Goal: Information Seeking & Learning: Check status

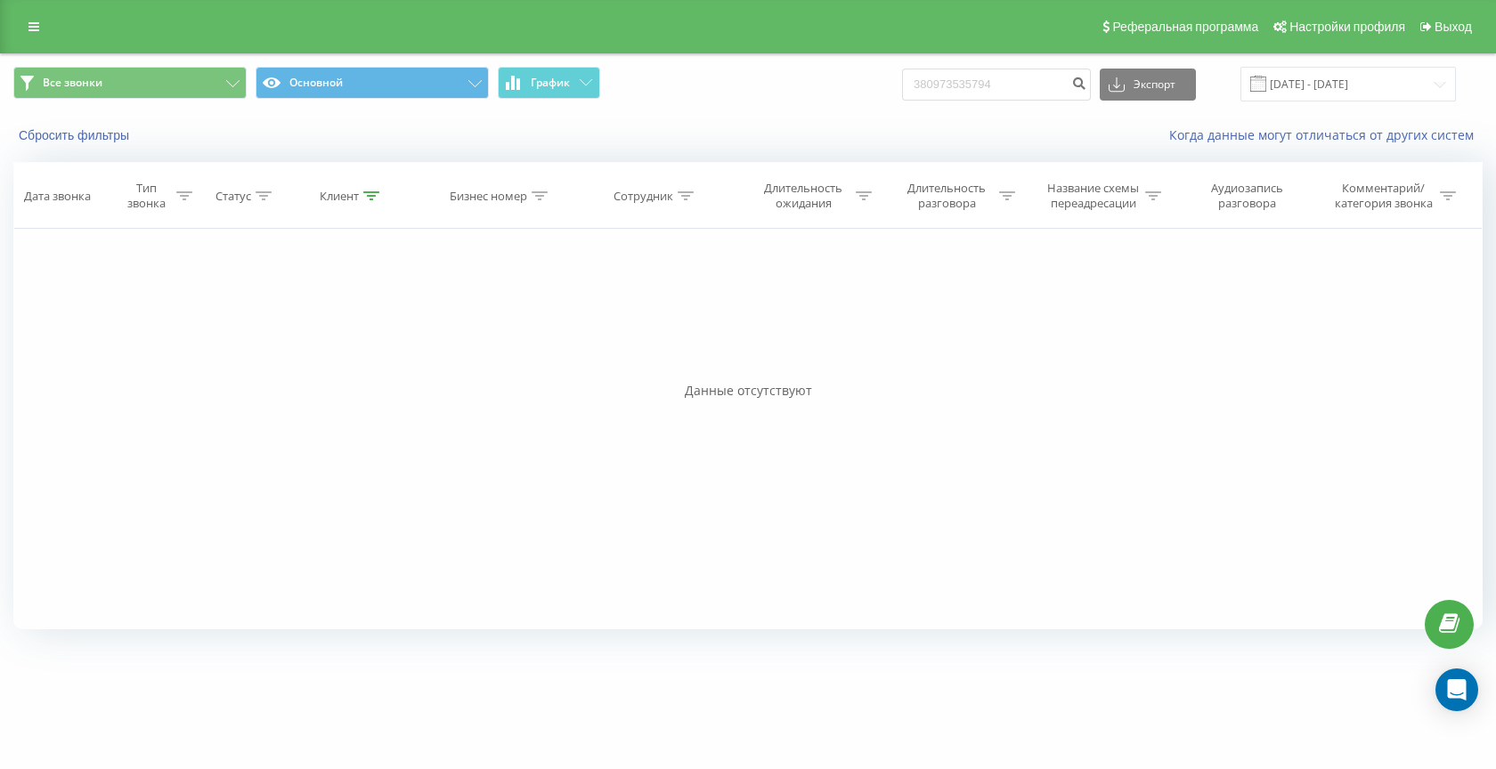
type input "380973535794"
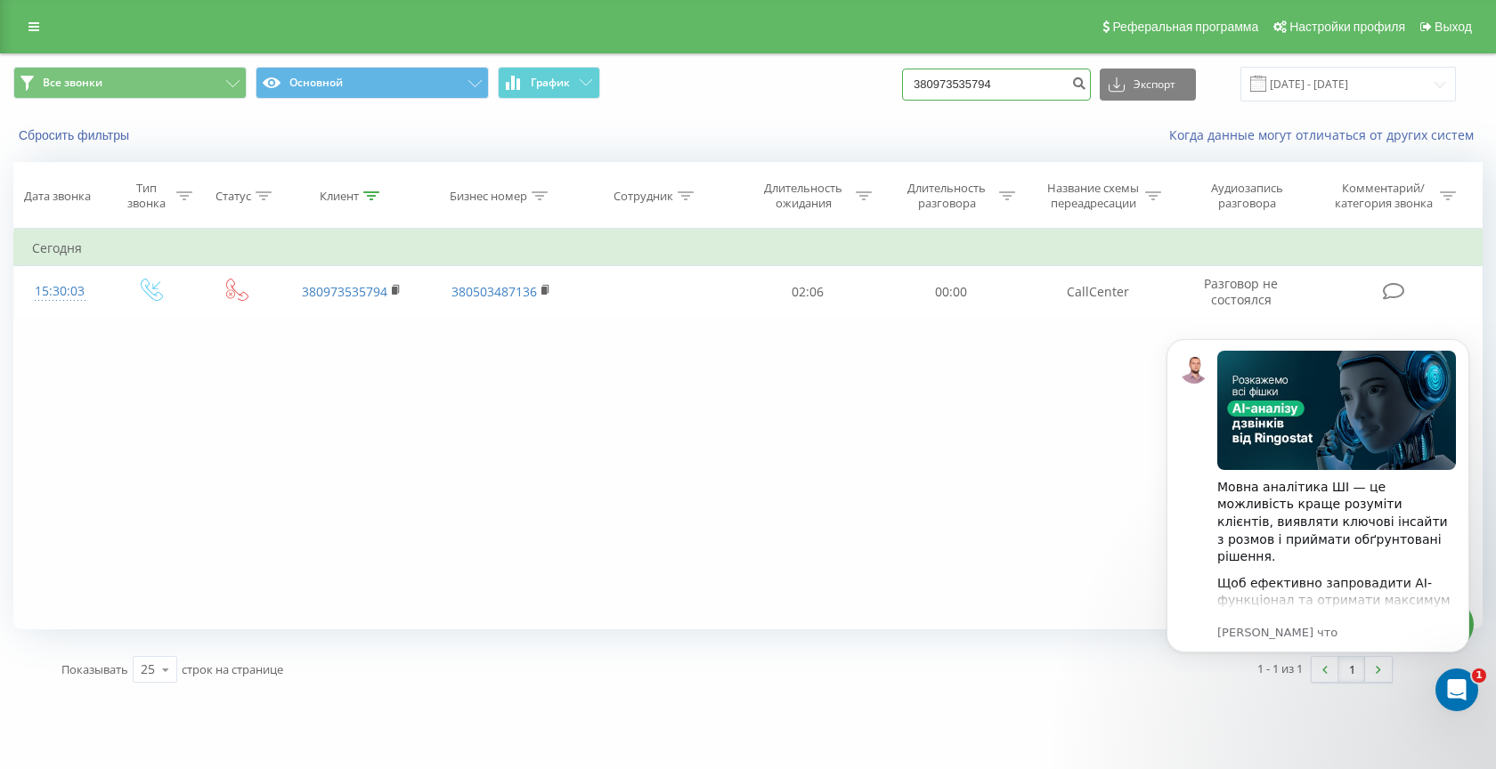
click at [997, 93] on input "380973535794" at bounding box center [996, 85] width 189 height 32
paste input "6259707"
type input "380976259707"
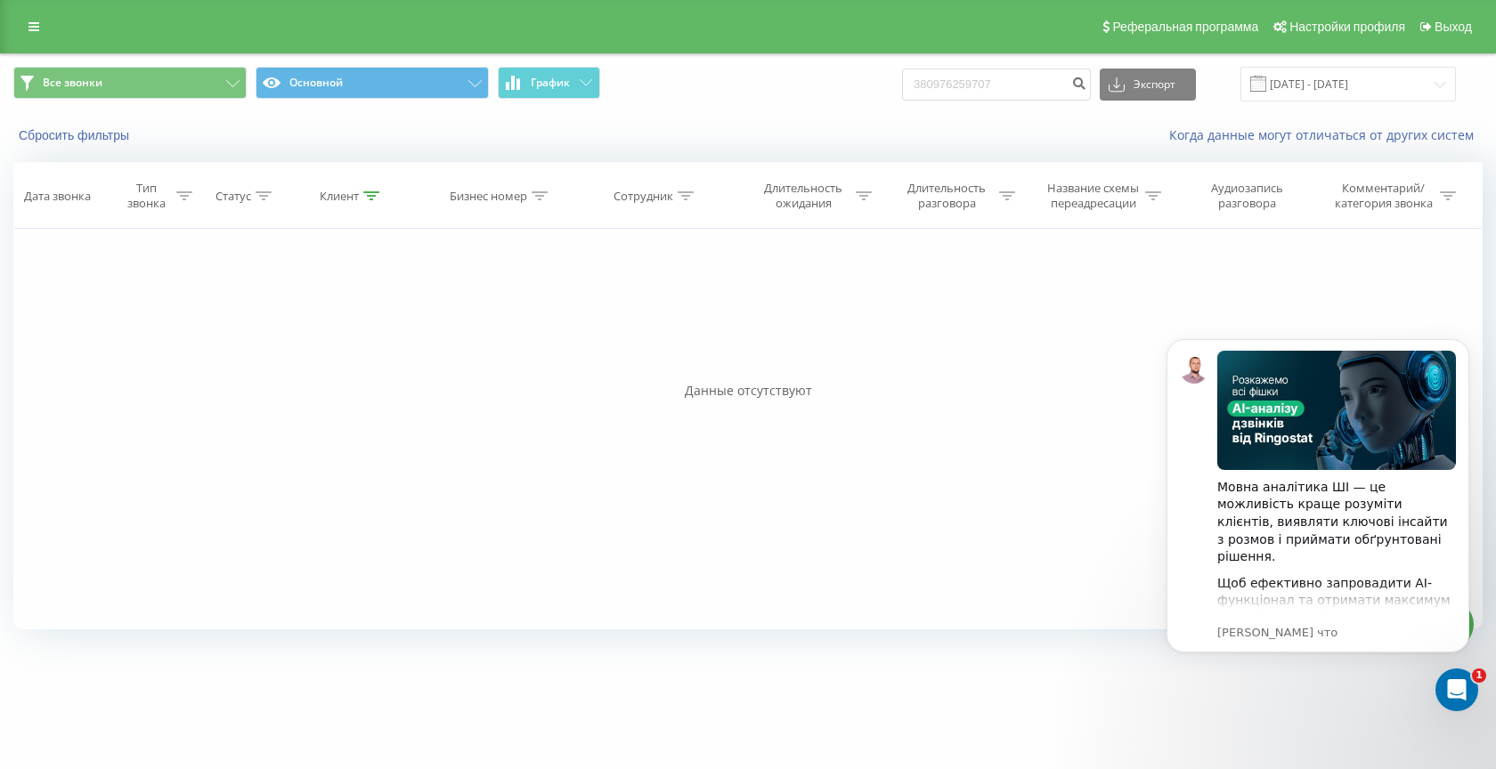
click at [1095, 400] on div "Фильтровать по условию Равно Введите значение Отмена OK Фильтровать по условию …" at bounding box center [747, 429] width 1469 height 401
click at [1463, 346] on icon "Dismiss notification" at bounding box center [1465, 344] width 10 height 10
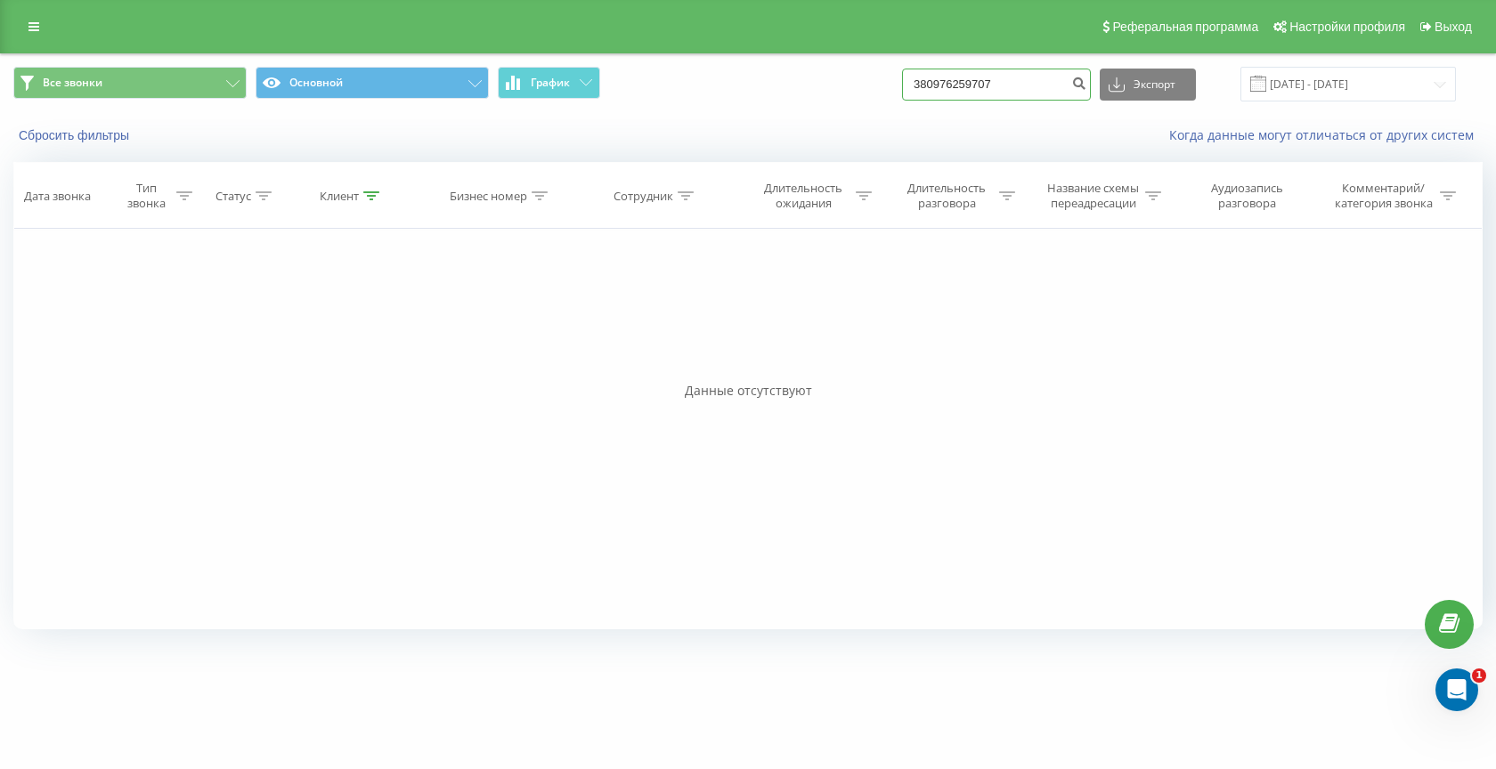
click at [996, 85] on input "380976259707" at bounding box center [996, 85] width 189 height 32
click at [99, 135] on button "Сбросить фильтры" at bounding box center [75, 135] width 125 height 16
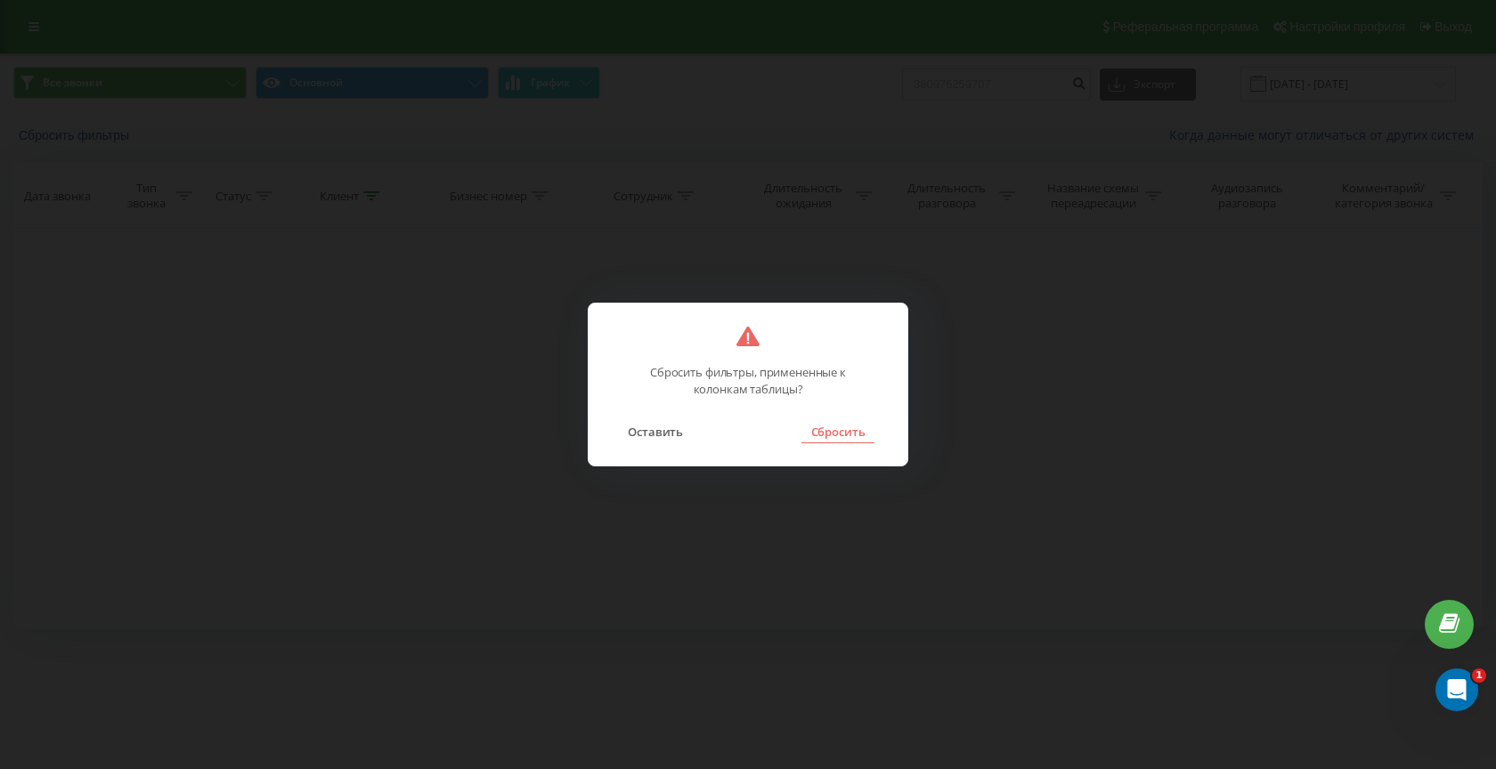
click at [850, 440] on button "Сбросить" at bounding box center [838, 431] width 72 height 23
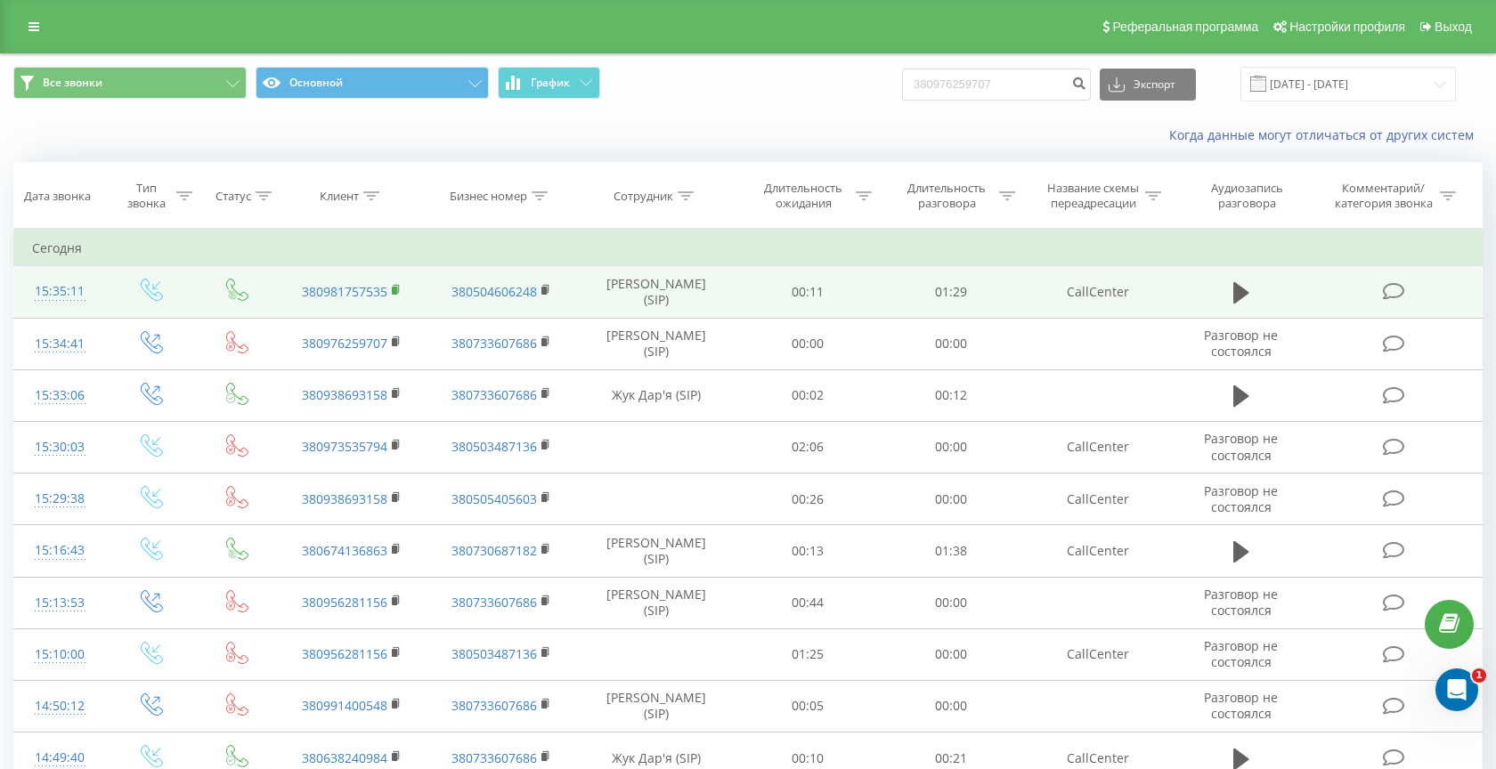
click at [400, 292] on icon at bounding box center [397, 290] width 10 height 12
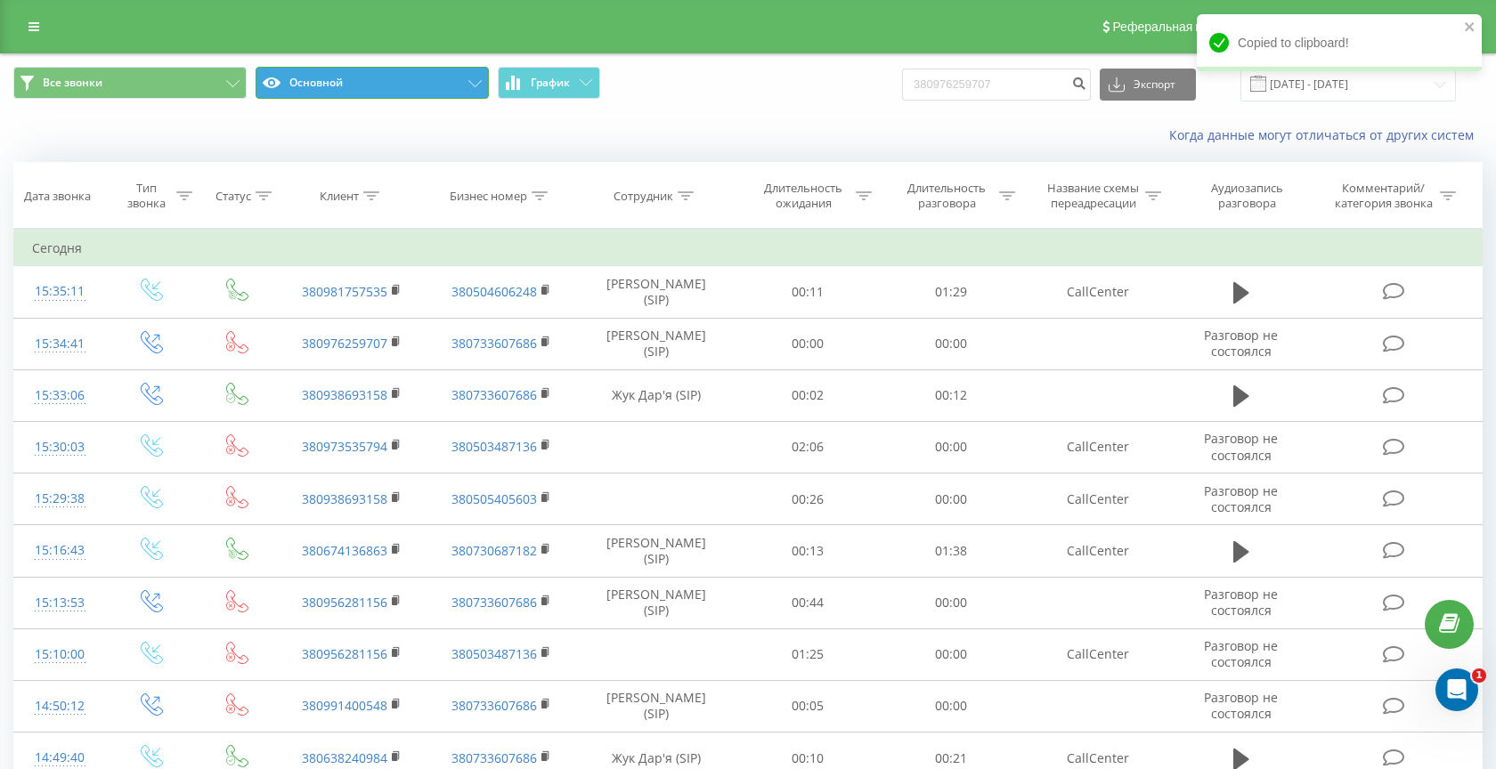
click at [419, 85] on button "Основной" at bounding box center [372, 83] width 233 height 32
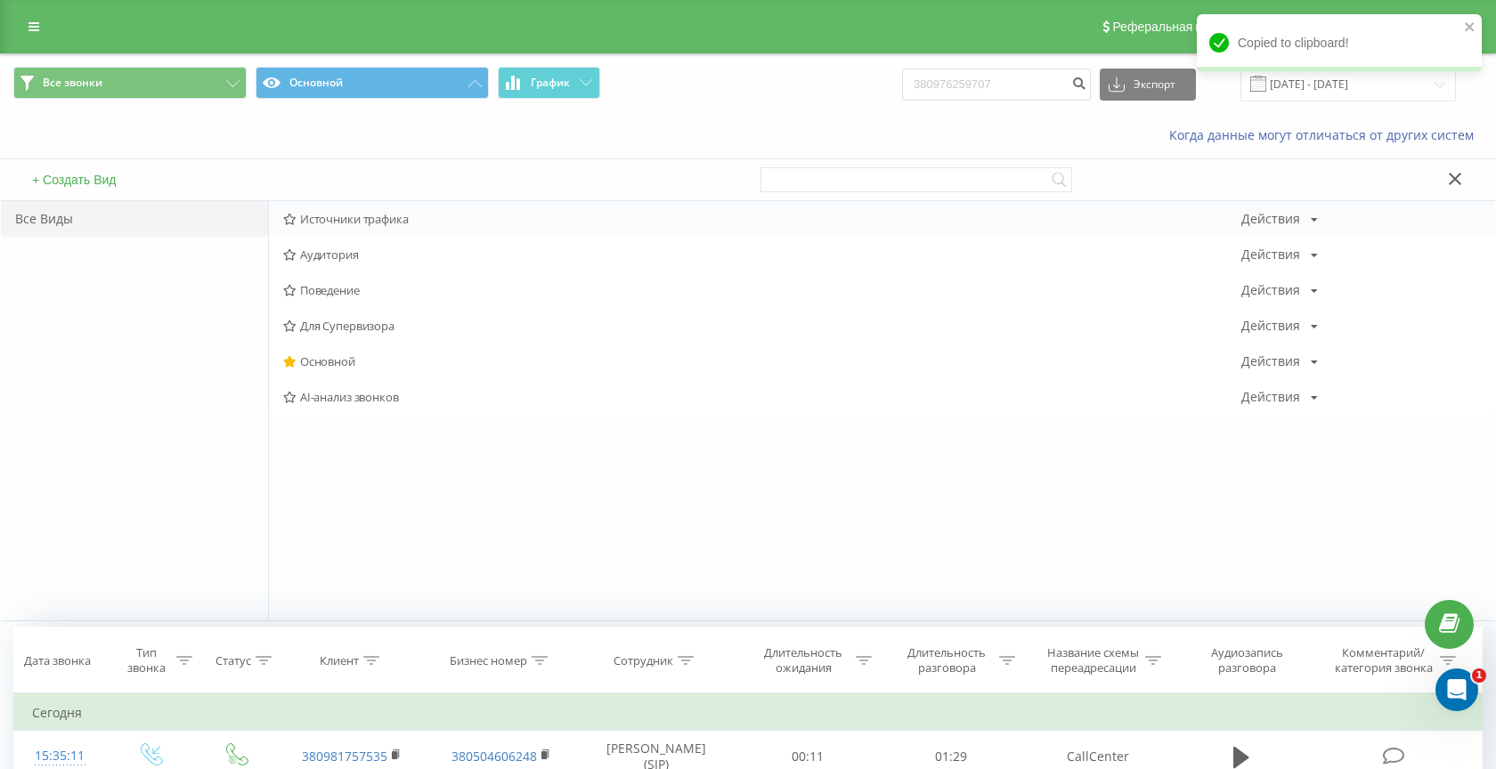
click at [362, 221] on span "Источники трафика" at bounding box center [762, 219] width 958 height 12
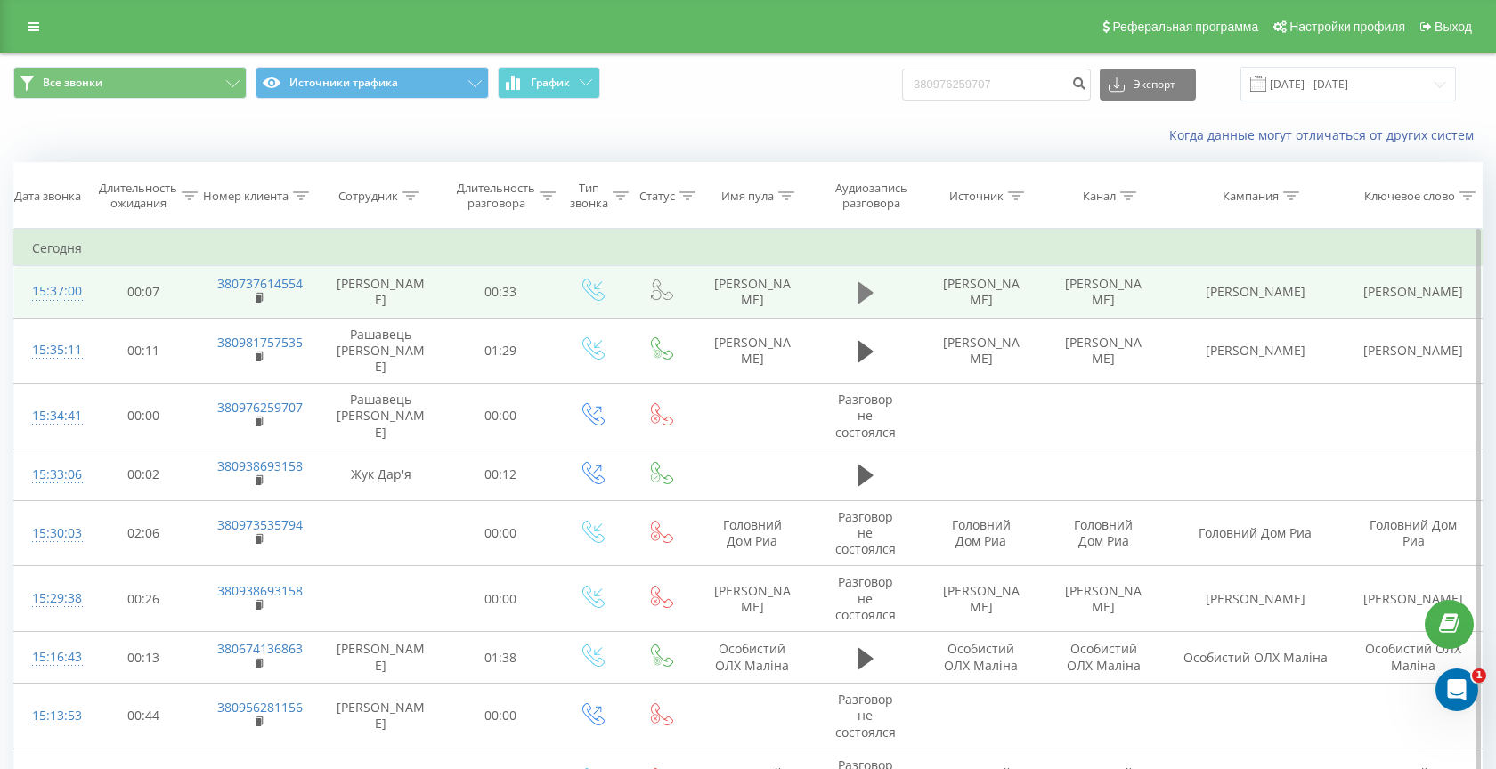
click at [861, 296] on icon at bounding box center [866, 292] width 16 height 21
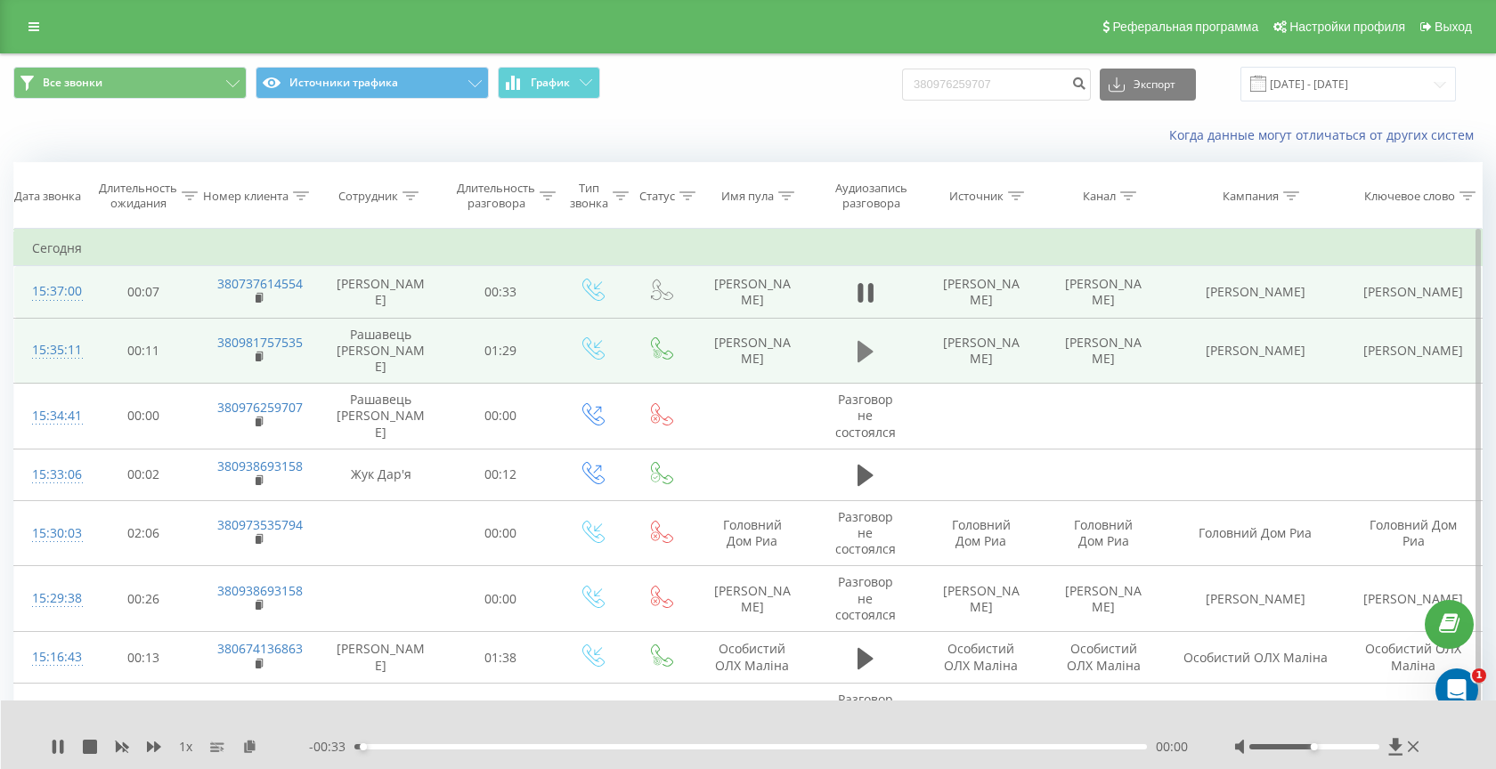
click at [866, 345] on icon at bounding box center [866, 351] width 16 height 21
click at [648, 748] on div "00:01" at bounding box center [750, 747] width 793 height 5
click at [708, 747] on div "00:36" at bounding box center [750, 747] width 793 height 5
click at [761, 747] on div "00:41" at bounding box center [750, 747] width 793 height 5
click at [826, 745] on div "00:49" at bounding box center [750, 747] width 793 height 5
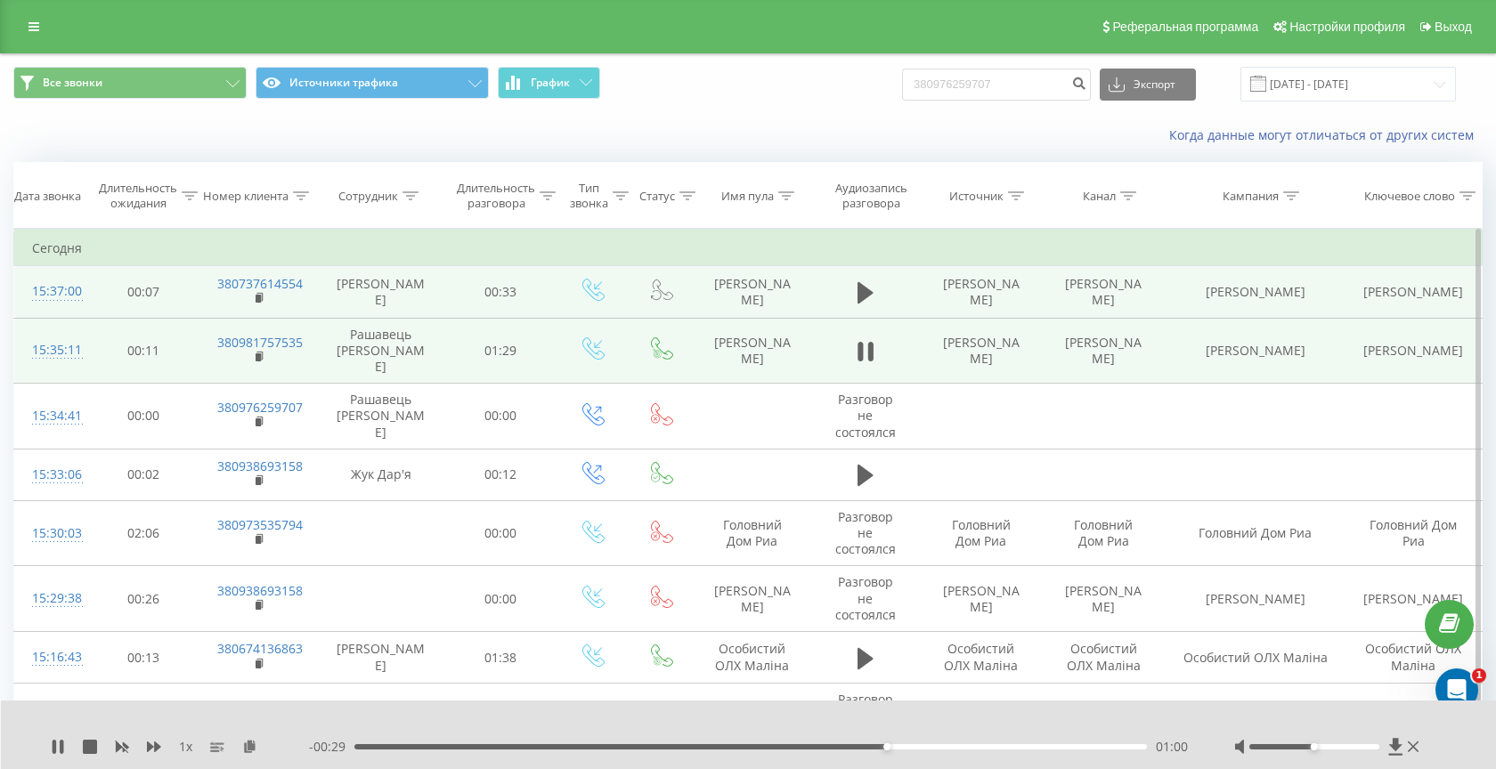
click at [763, 748] on div "01:00" at bounding box center [750, 747] width 793 height 5
click at [58, 745] on icon at bounding box center [58, 747] width 14 height 14
click at [57, 748] on icon at bounding box center [58, 747] width 11 height 14
click at [61, 750] on icon at bounding box center [62, 747] width 4 height 14
click at [1003, 81] on input "380976259707" at bounding box center [996, 85] width 189 height 32
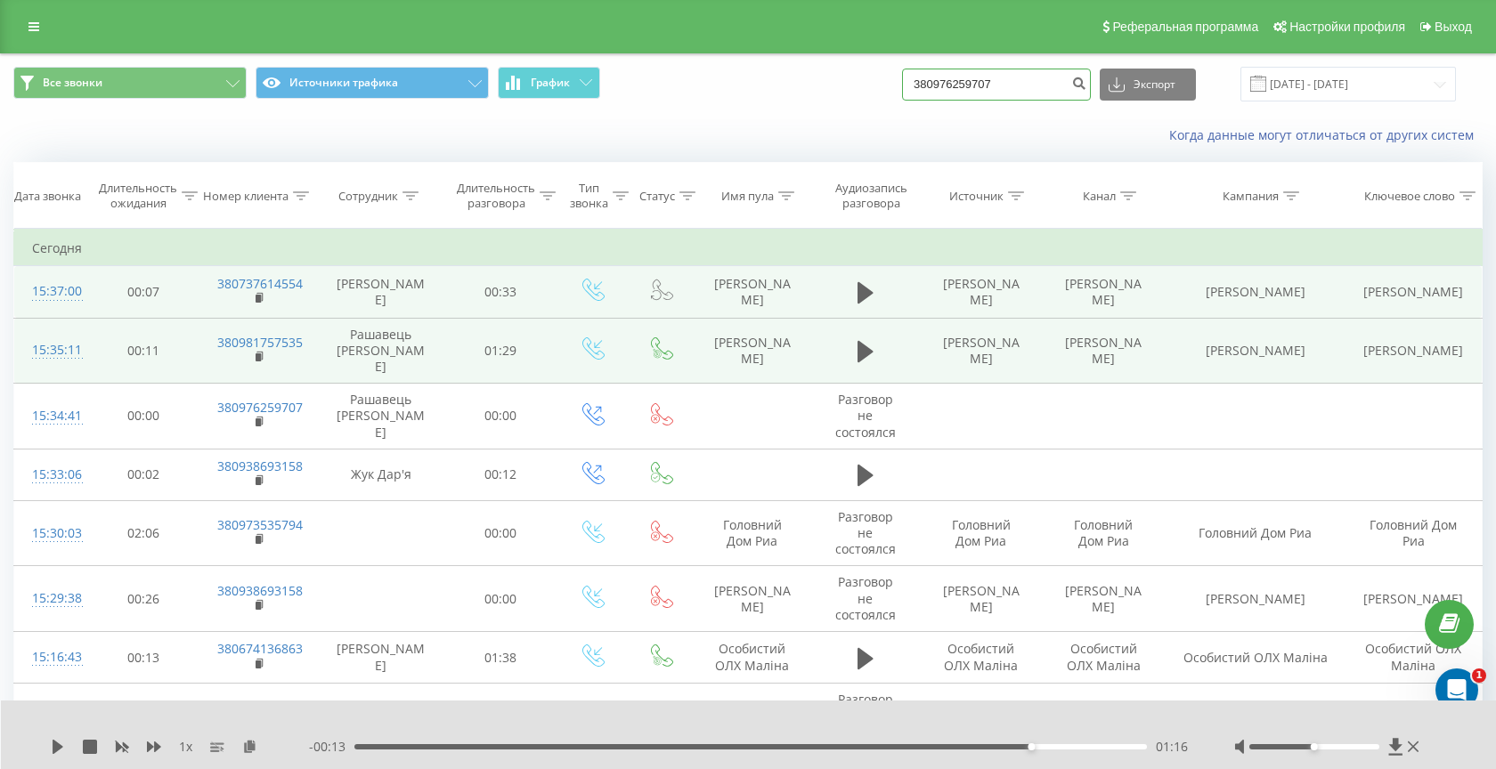
click at [1003, 81] on input "380976259707" at bounding box center [996, 85] width 189 height 32
paste input "62311111"
type input "380962311111"
